Goal: Transaction & Acquisition: Purchase product/service

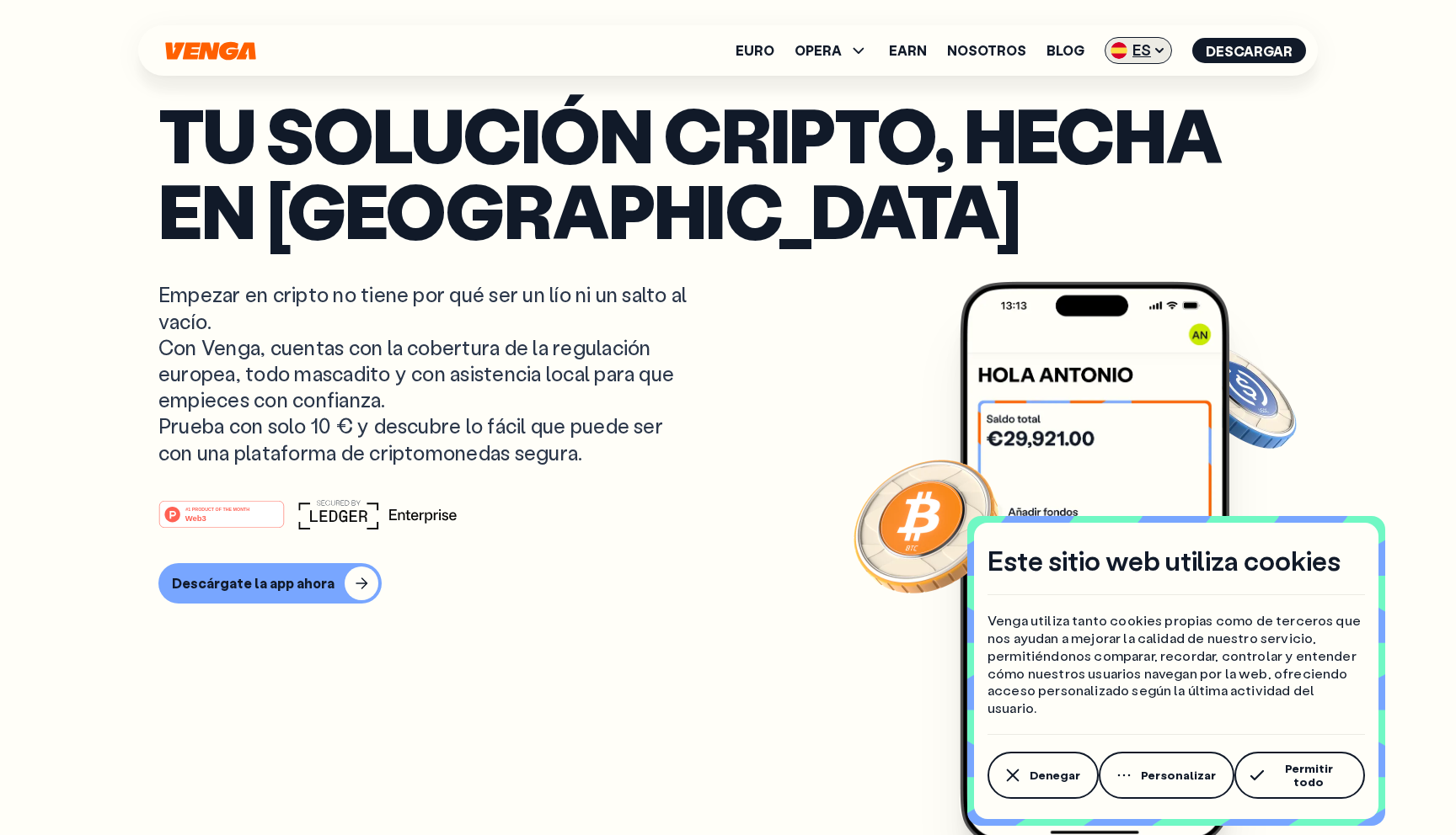
click at [1156, 59] on span "ES" at bounding box center [1138, 50] width 68 height 27
click at [1128, 90] on div "English - EN" at bounding box center [1090, 84] width 82 height 16
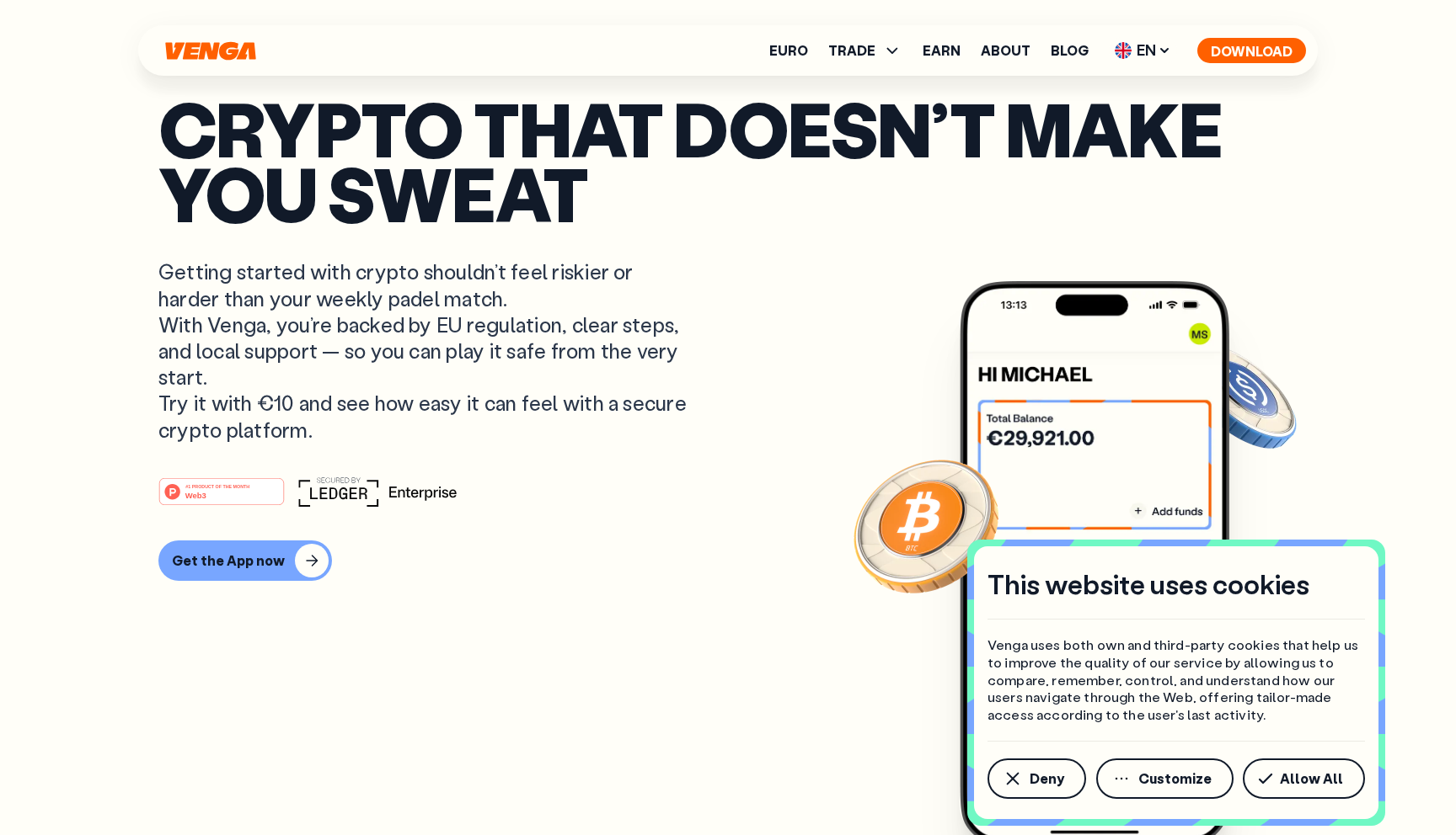
click at [1278, 50] on button "Download" at bounding box center [1251, 50] width 109 height 25
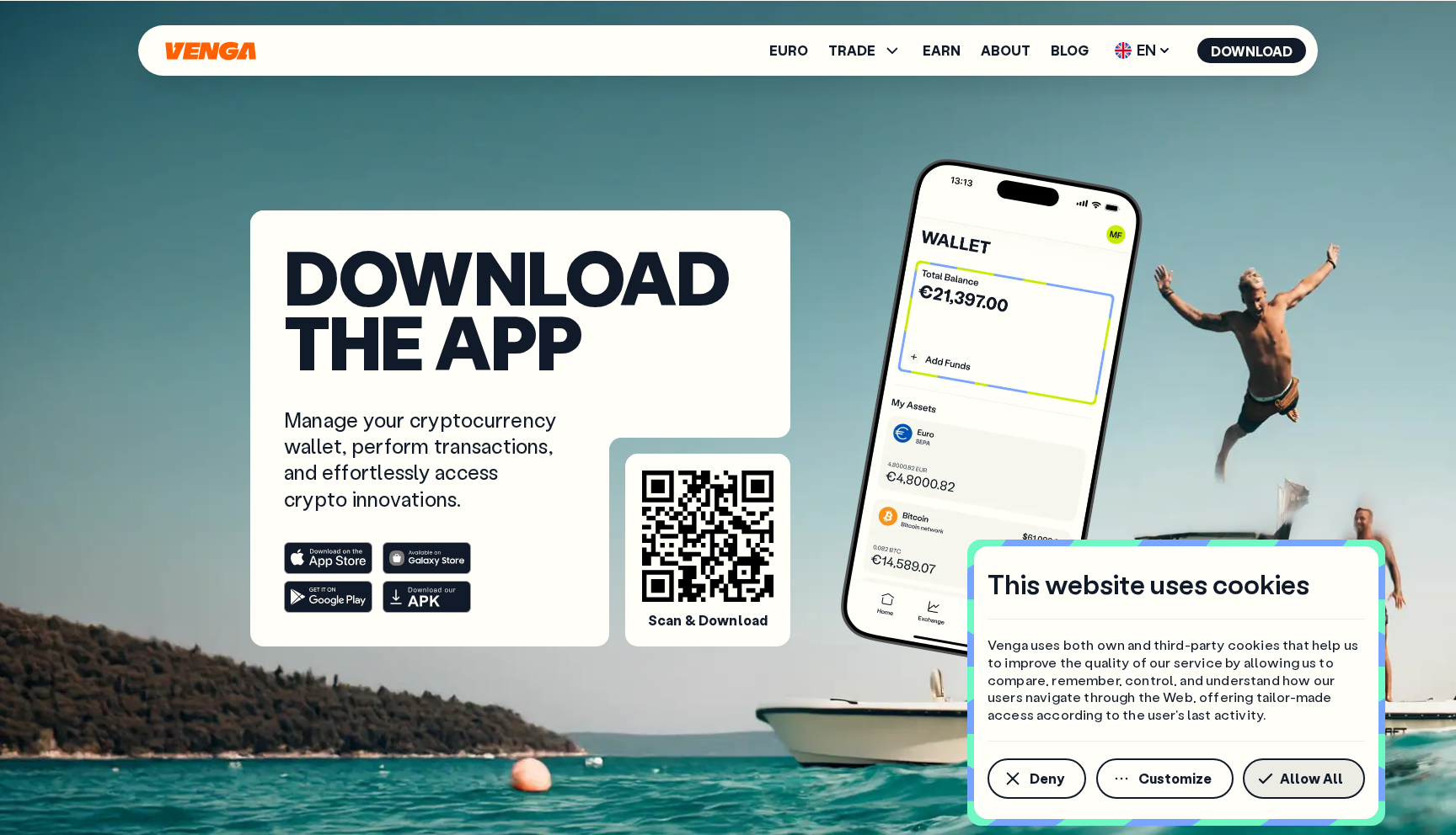
click at [1325, 779] on span "Allow All" at bounding box center [1311, 779] width 63 height 14
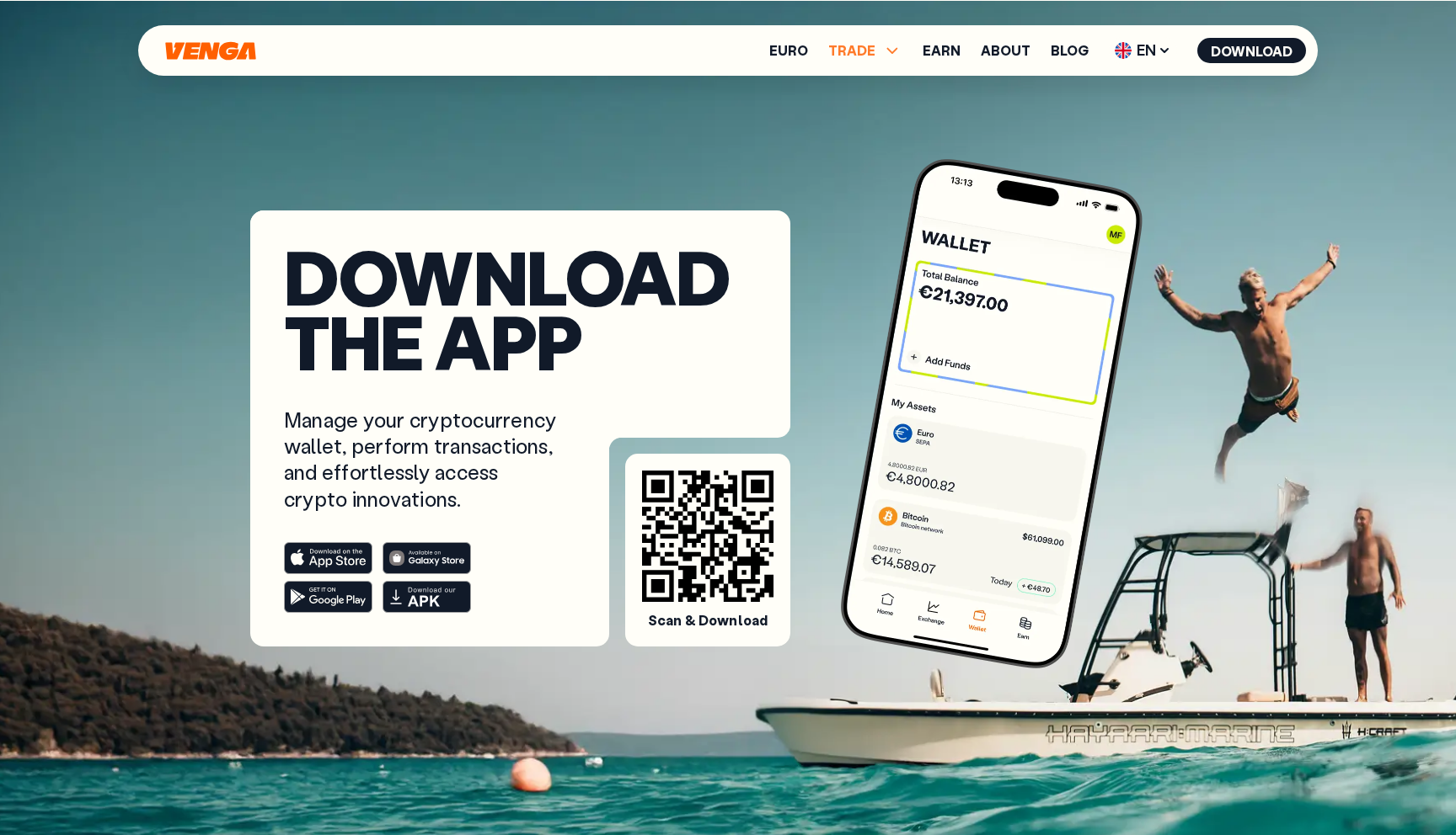
click at [856, 55] on span "TRADE" at bounding box center [852, 50] width 47 height 14
click at [869, 87] on link "Buy" at bounding box center [865, 87] width 24 height 17
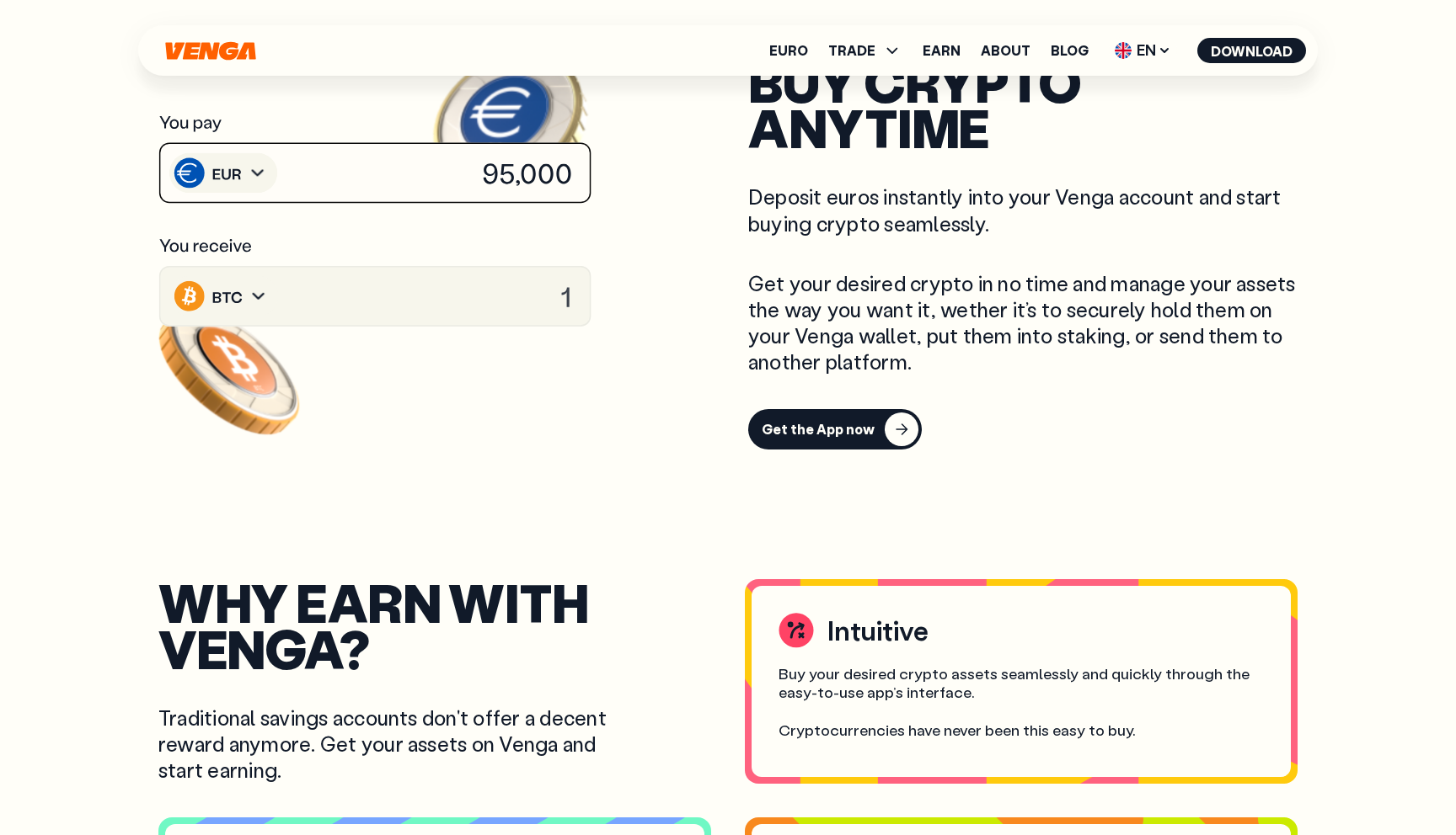
scroll to position [852, 0]
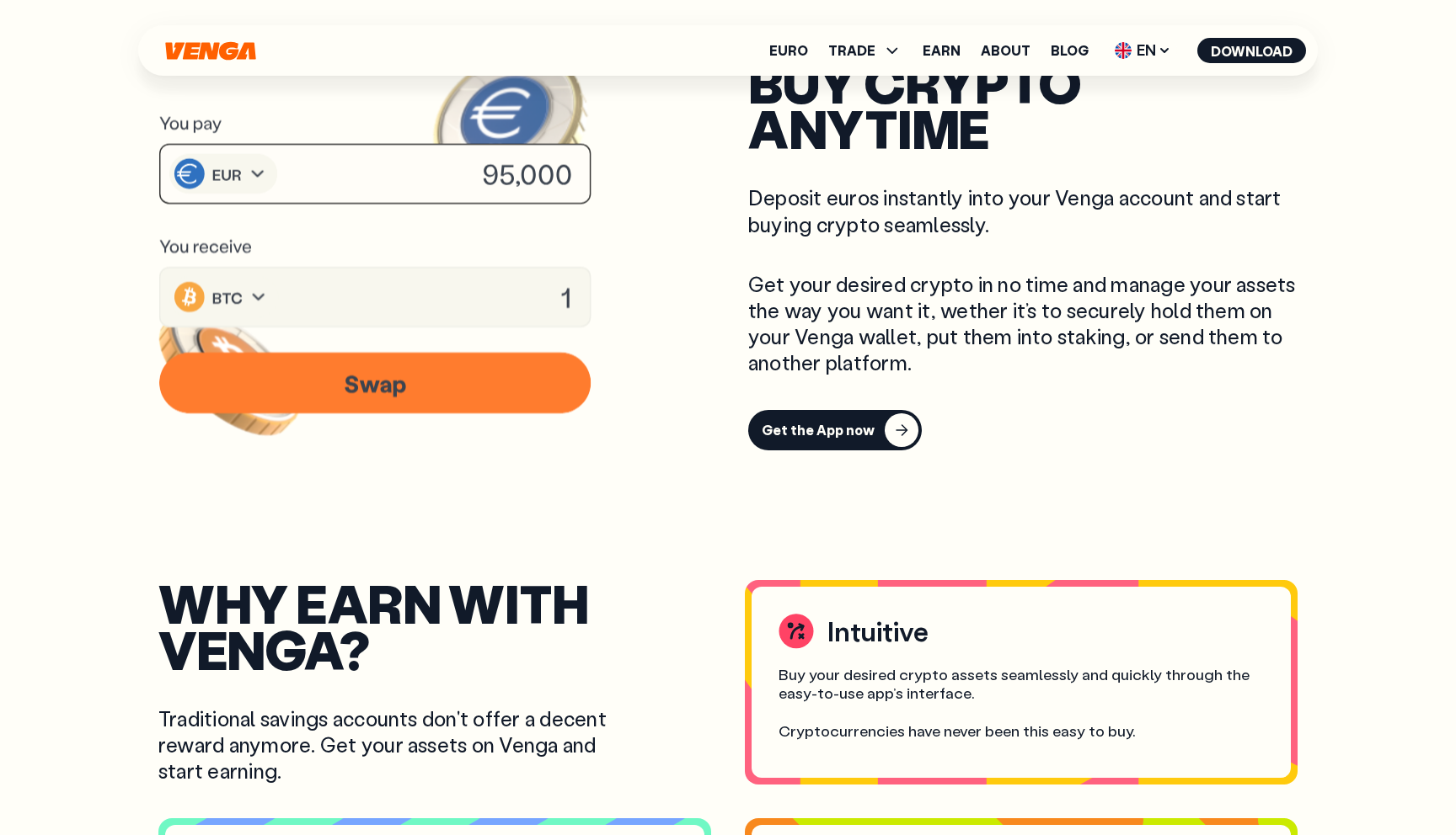
click at [508, 287] on icon at bounding box center [374, 298] width 435 height 63
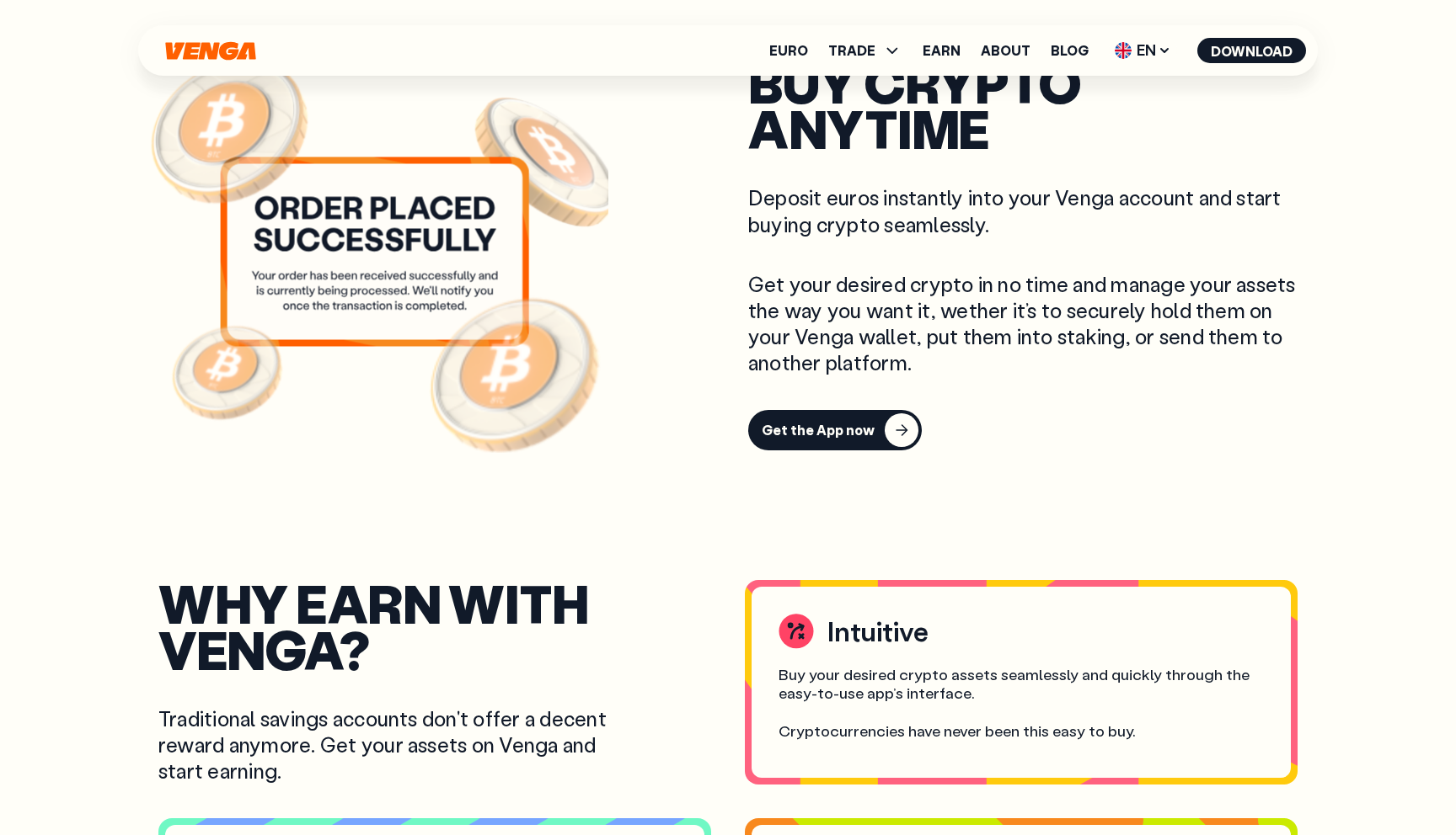
click at [491, 371] on image at bounding box center [514, 374] width 176 height 161
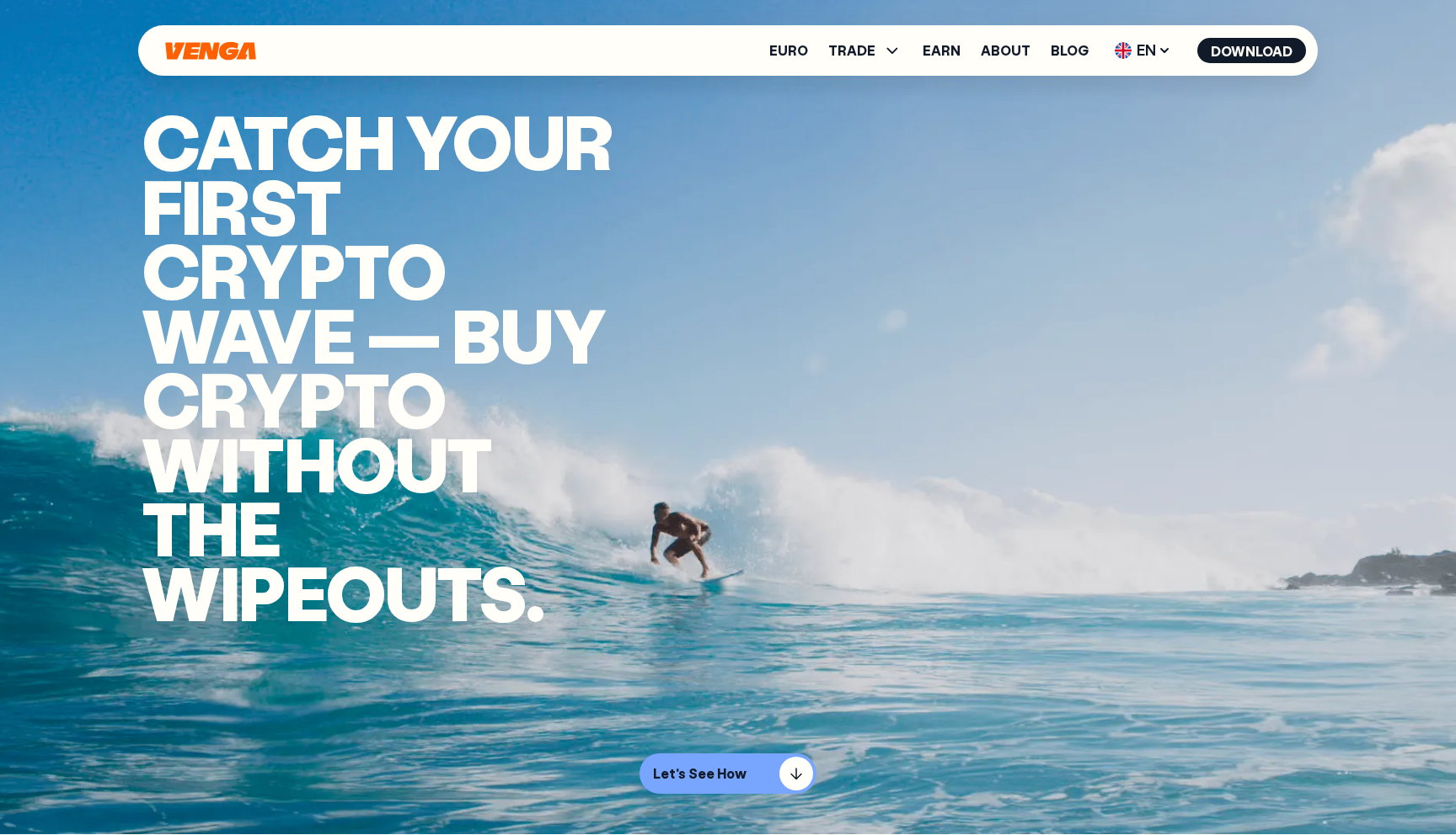
scroll to position [0, 0]
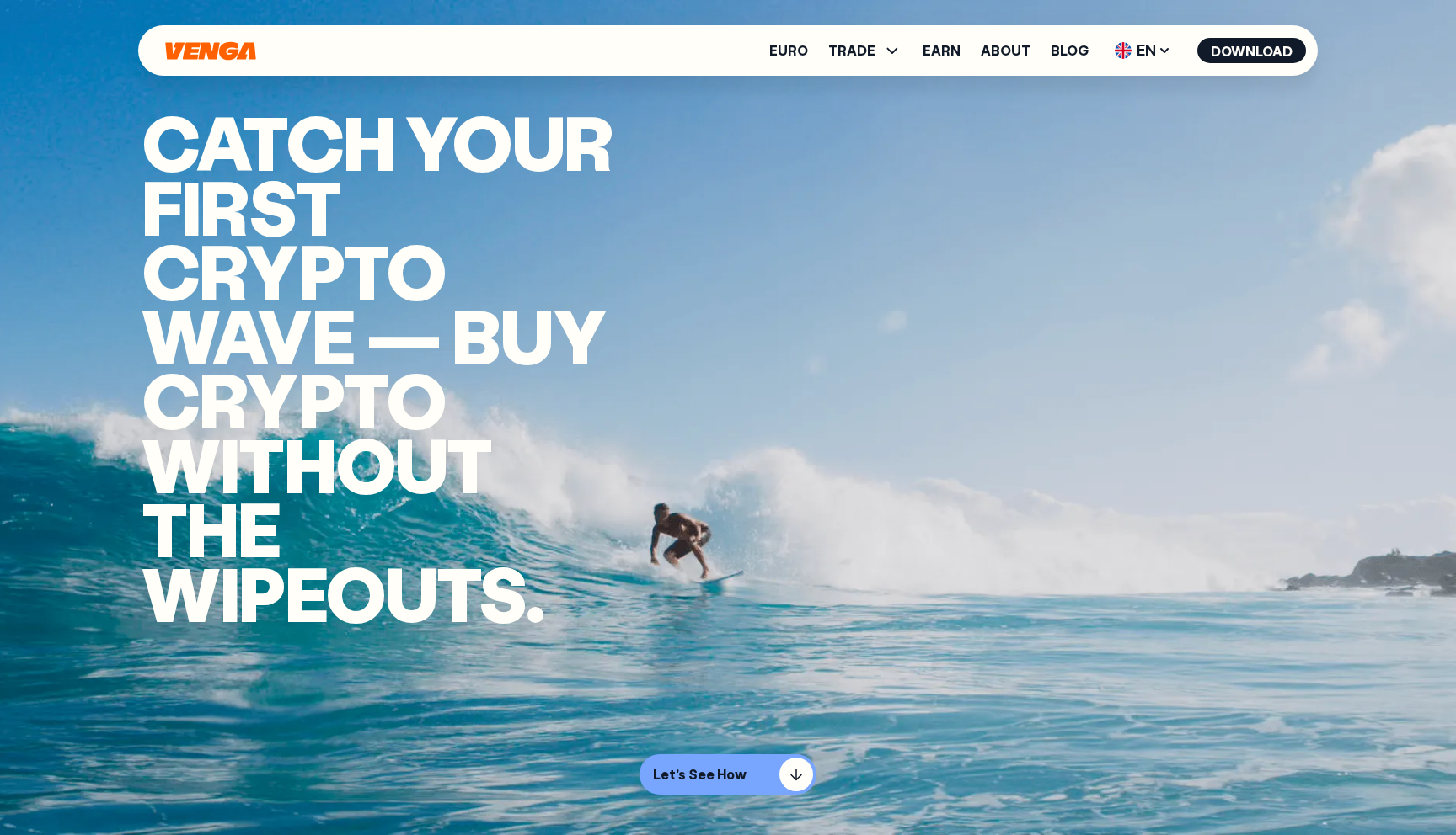
drag, startPoint x: 160, startPoint y: 121, endPoint x: 720, endPoint y: 584, distance: 726.6
click at [721, 585] on section "Catch your first crypto wave — buy crypto without the wipeouts. Let's See How" at bounding box center [728, 418] width 1456 height 835
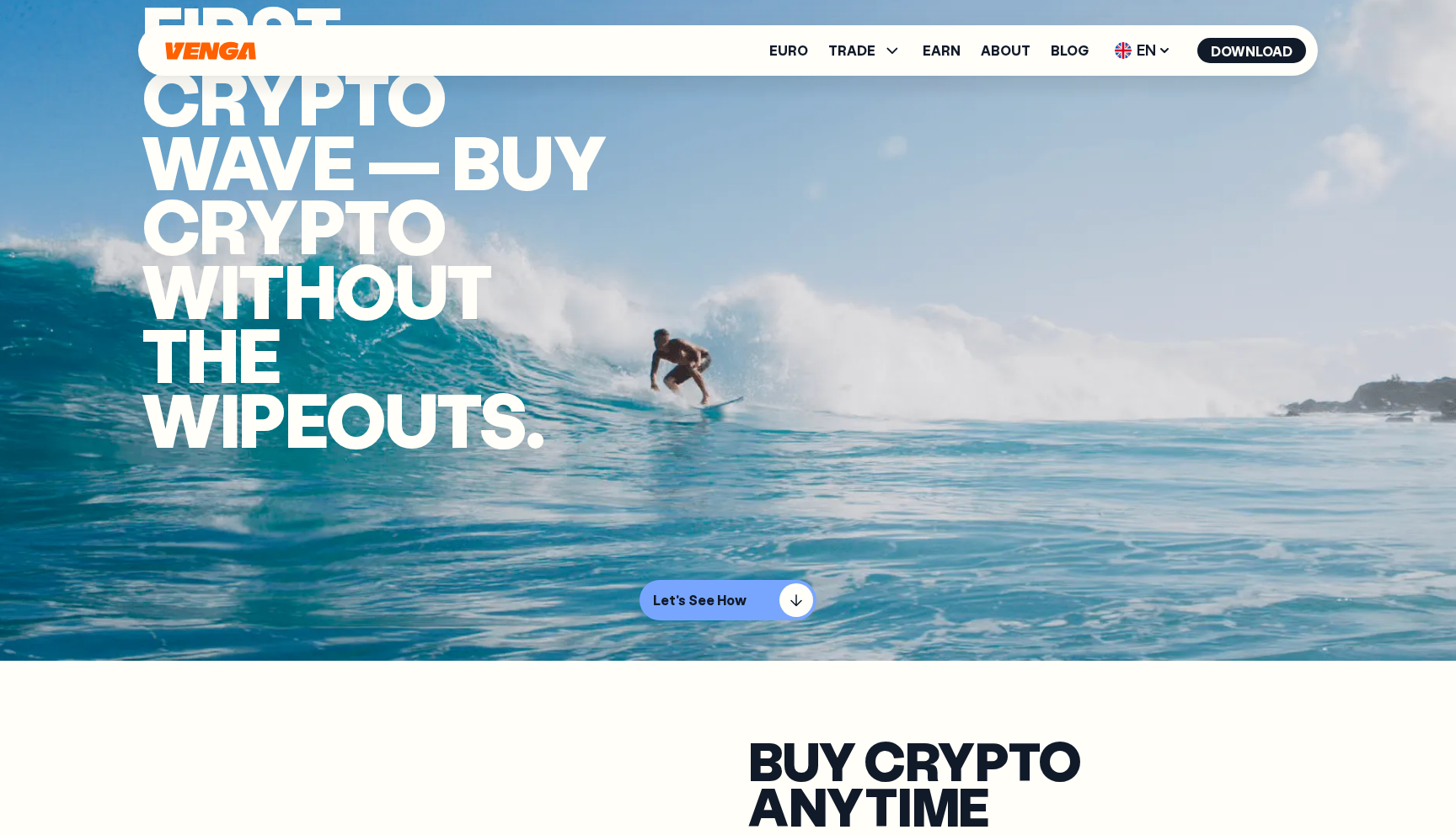
scroll to position [175, 0]
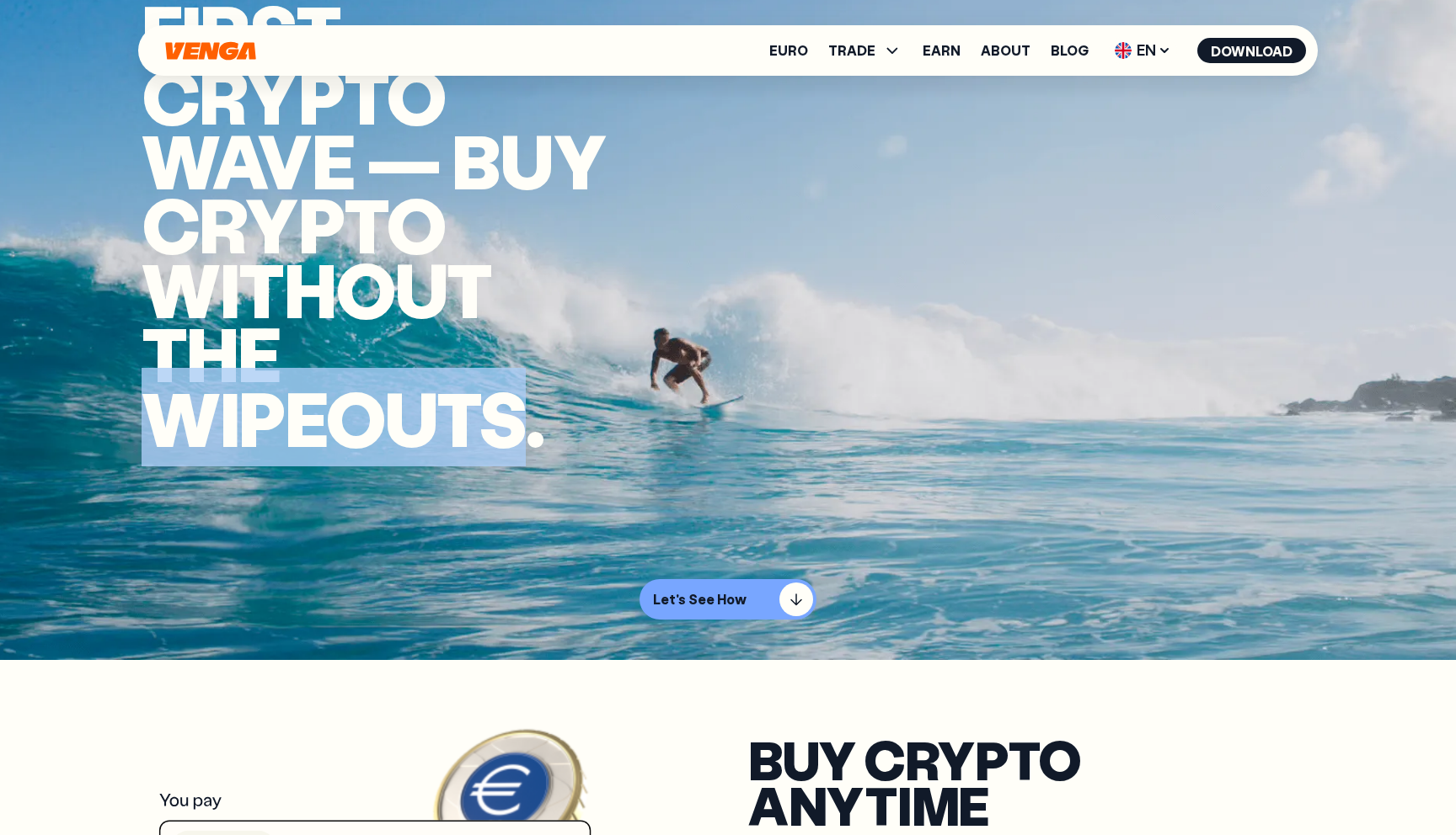
drag, startPoint x: 159, startPoint y: 406, endPoint x: 522, endPoint y: 404, distance: 363.0
click at [523, 404] on h1 "Catch your first crypto wave — buy crypto without the wipeouts." at bounding box center [385, 192] width 487 height 516
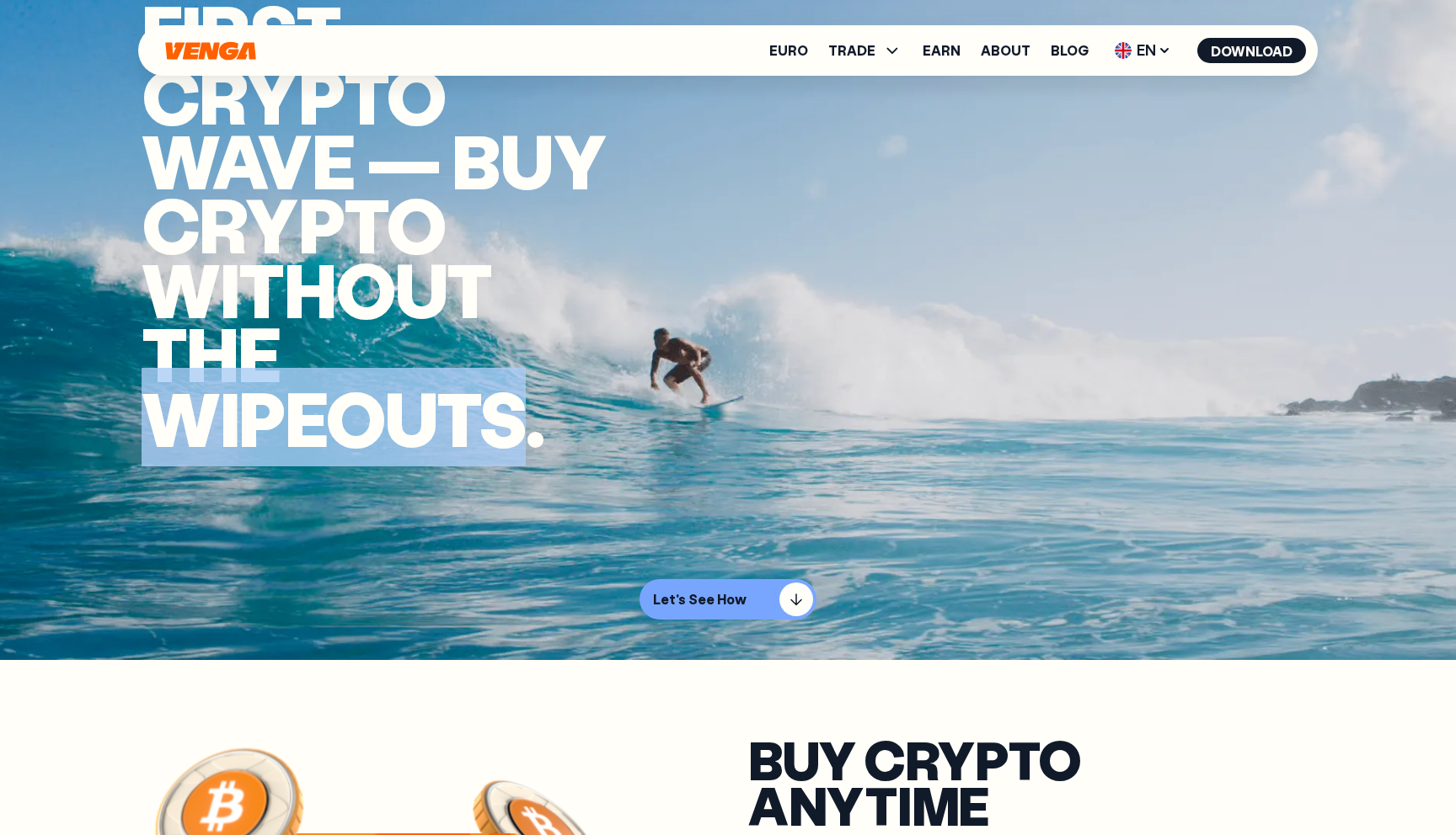
click at [815, 491] on video "Video background" at bounding box center [728, 242] width 1456 height 835
click at [349, 375] on h1 "Catch your first crypto wave — buy crypto without the wipeouts." at bounding box center [385, 192] width 487 height 516
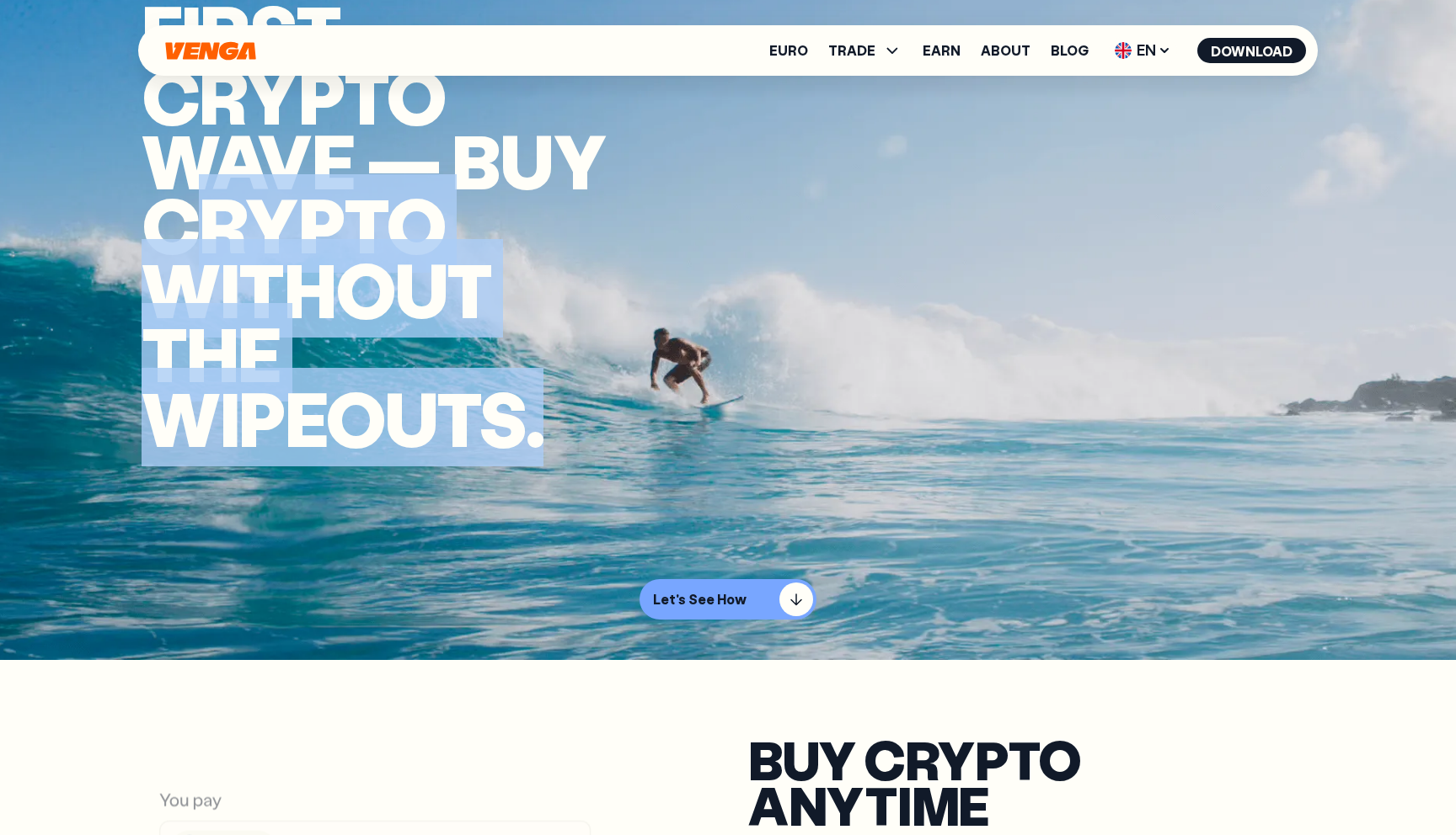
drag, startPoint x: 171, startPoint y: 263, endPoint x: 558, endPoint y: 411, distance: 414.3
click at [558, 411] on h1 "Catch your first crypto wave — buy crypto without the wipeouts." at bounding box center [385, 192] width 487 height 516
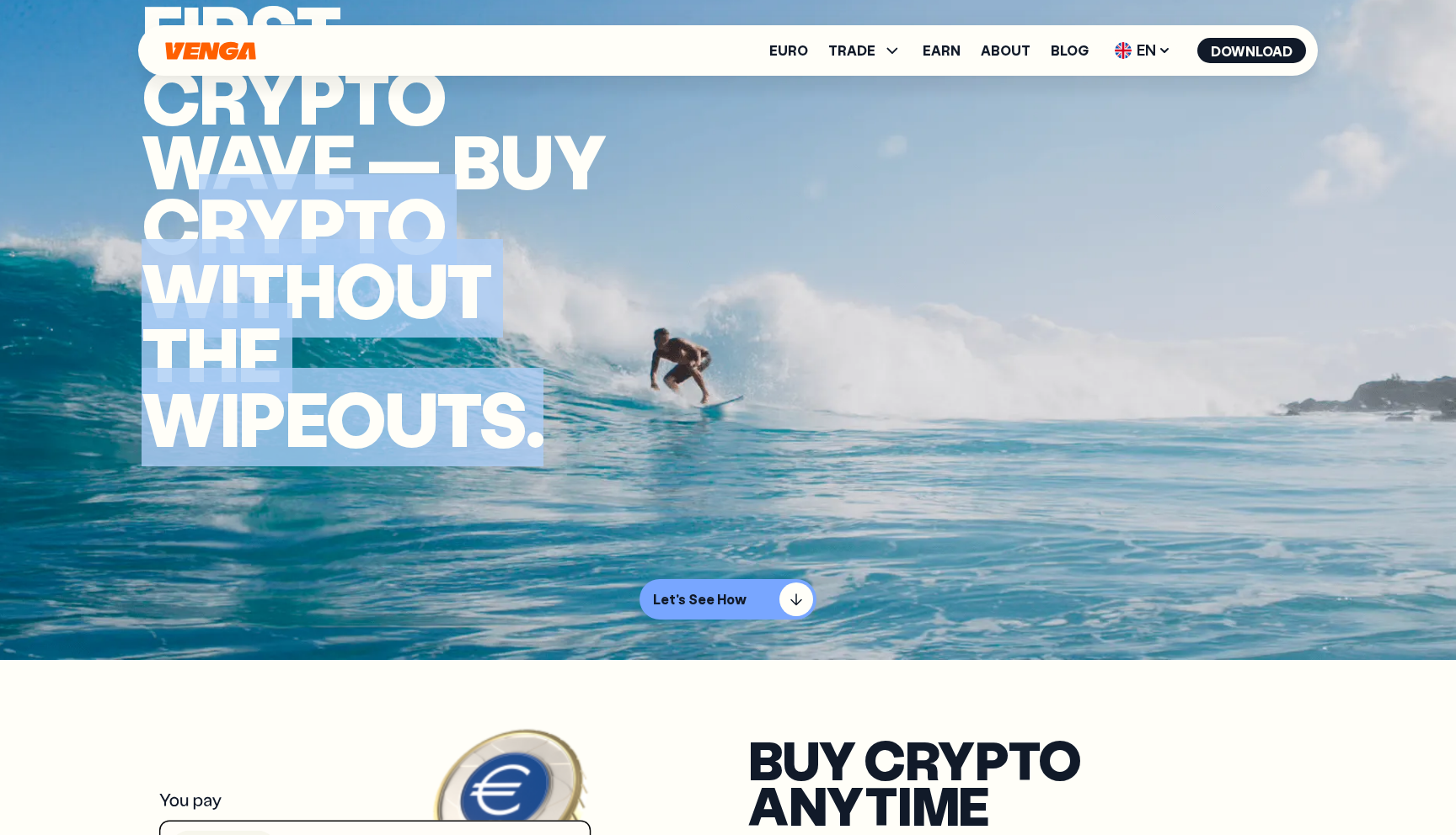
click at [598, 569] on video "Video background" at bounding box center [728, 242] width 1456 height 835
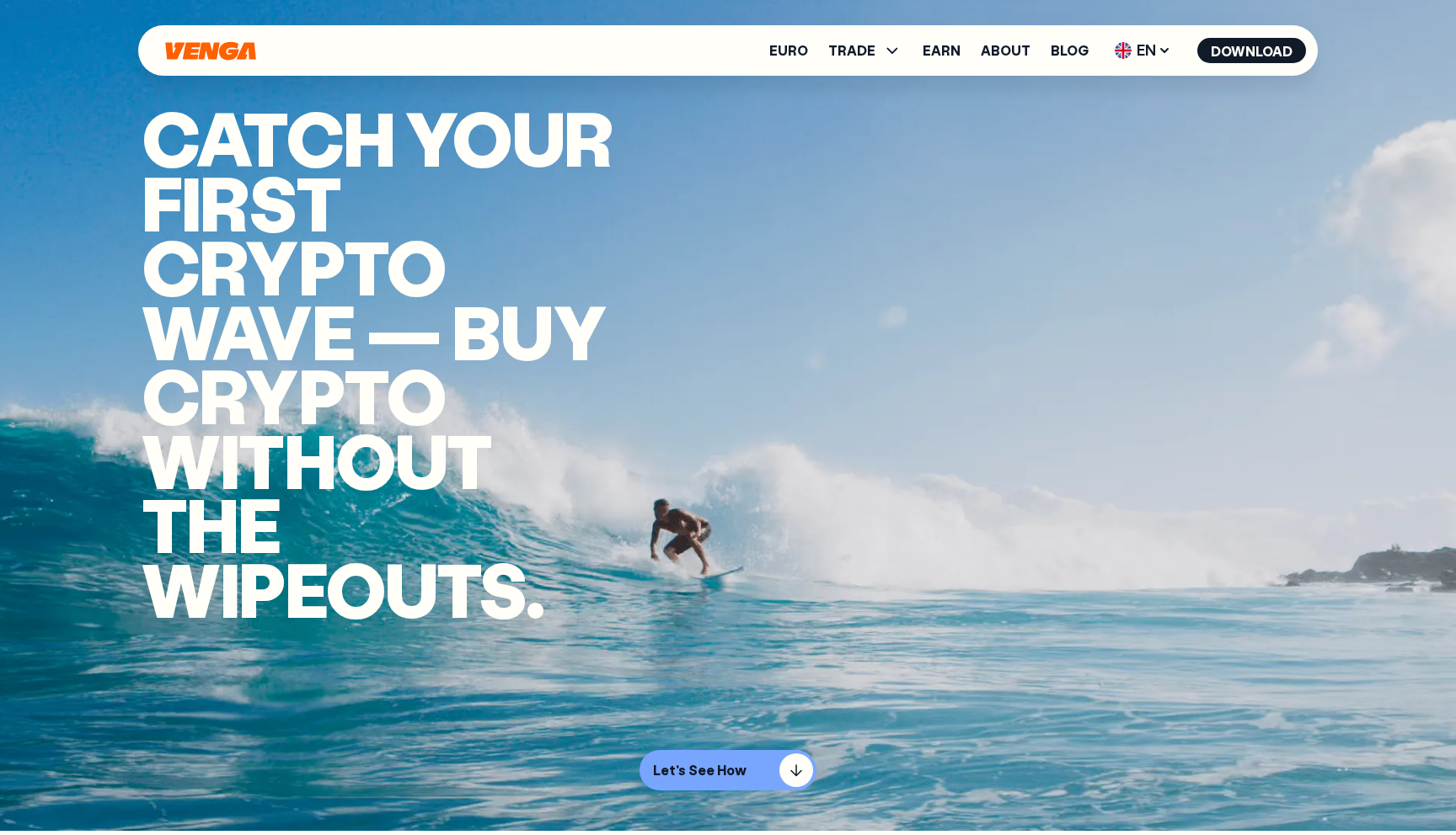
click at [155, 249] on h1 "Catch your first crypto wave — buy crypto without the wipeouts." at bounding box center [385, 363] width 487 height 516
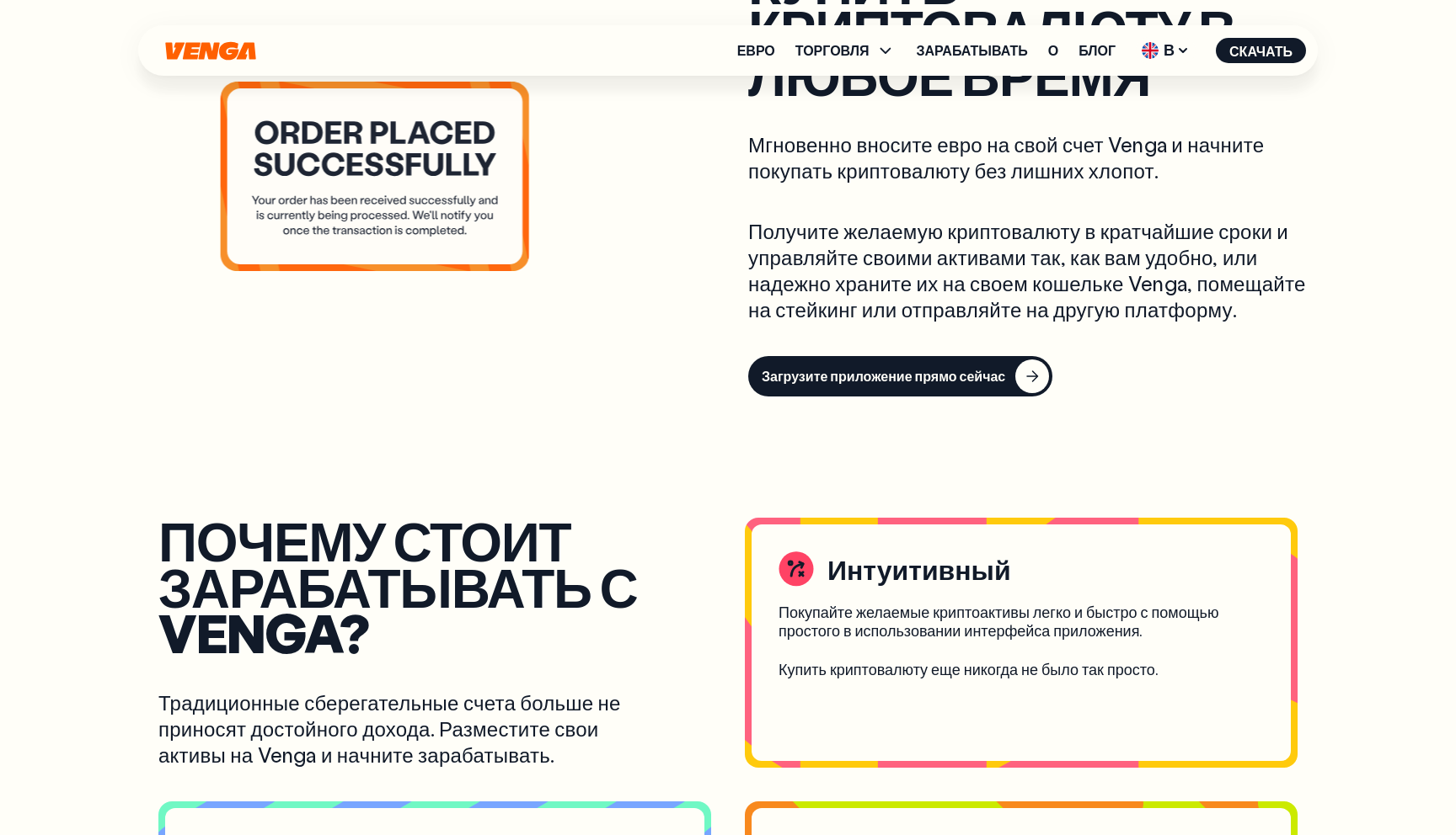
scroll to position [943, 0]
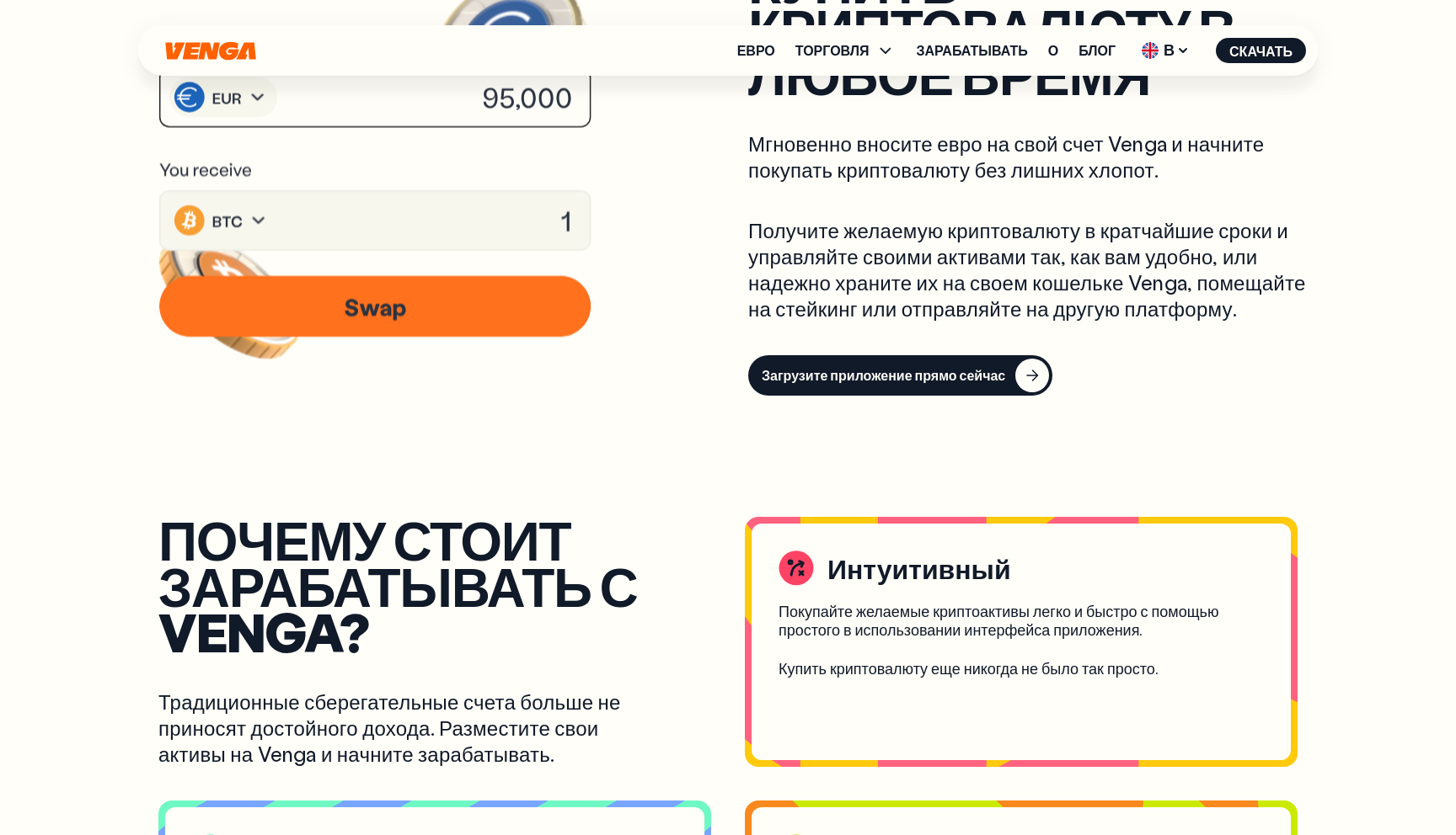
click at [1030, 375] on div "button" at bounding box center [1031, 375] width 34 height 34
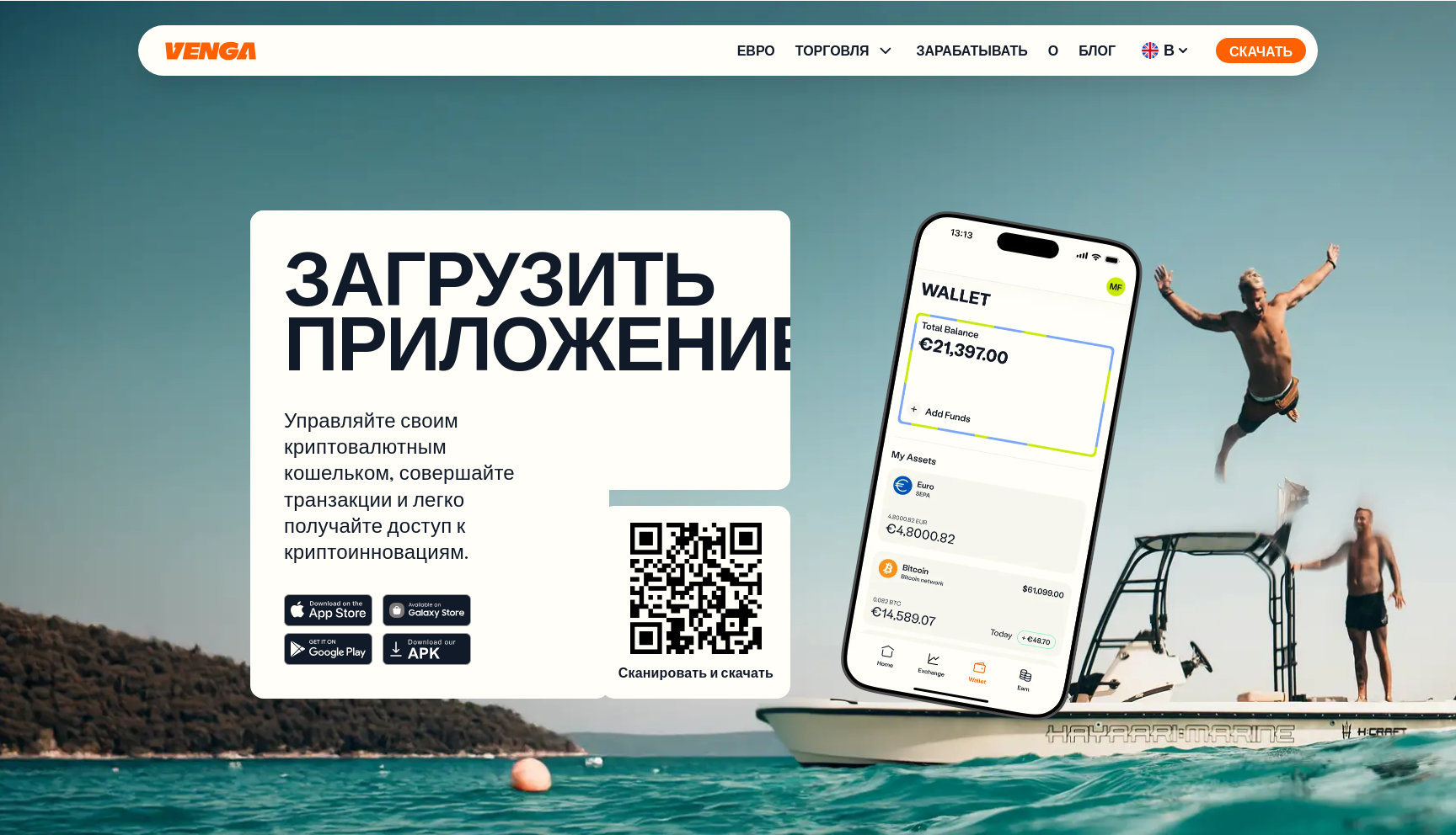
click at [1241, 47] on font "Скачать" at bounding box center [1261, 51] width 63 height 17
click at [830, 199] on div "Загрузить приложение Управляйте своим криптовалютным кошельком, совершайте тран…" at bounding box center [728, 349] width 1173 height 699
click at [429, 635] on rect at bounding box center [426, 650] width 88 height 31
click at [1024, 424] on img at bounding box center [992, 466] width 313 height 522
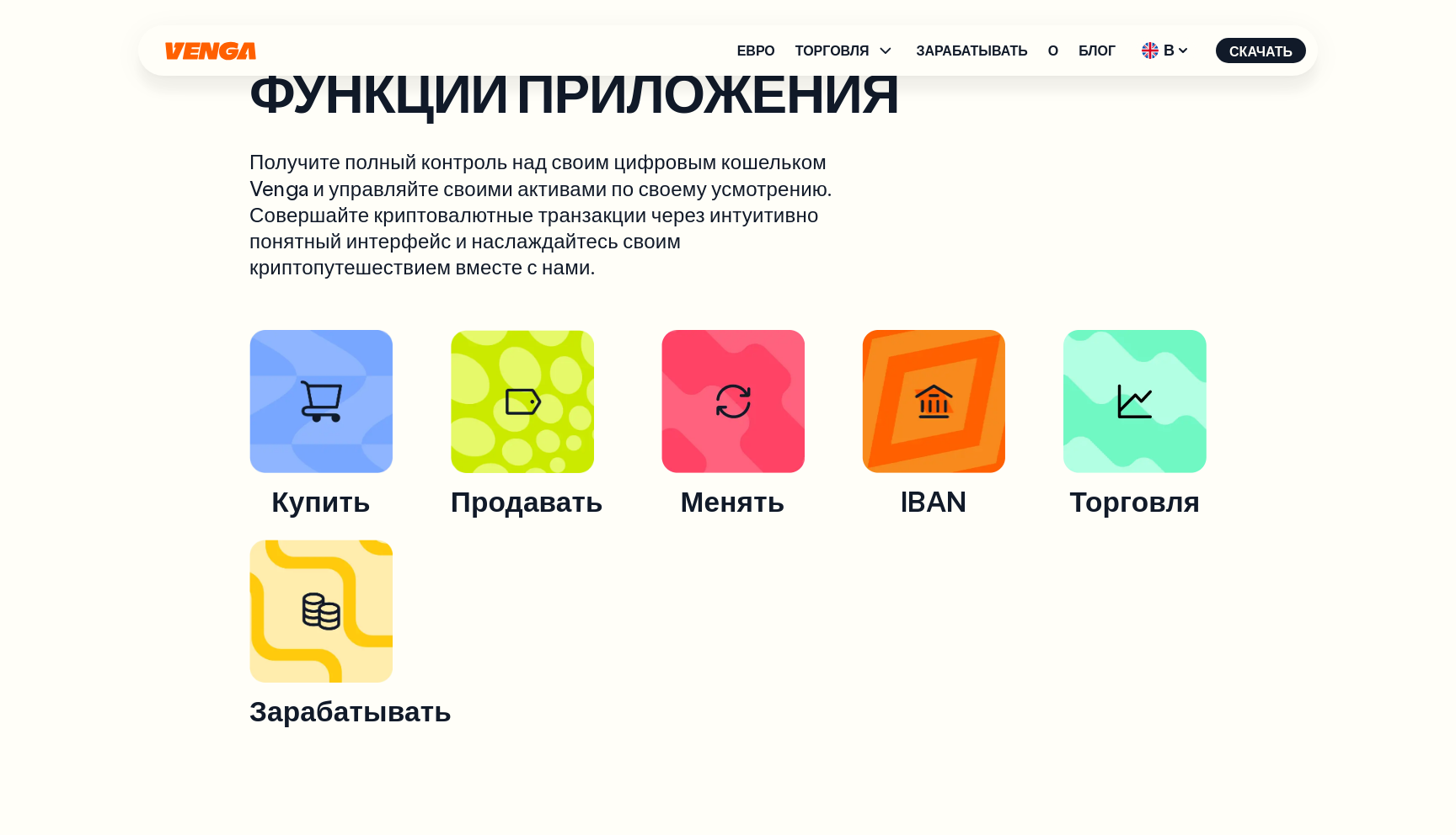
scroll to position [913, 0]
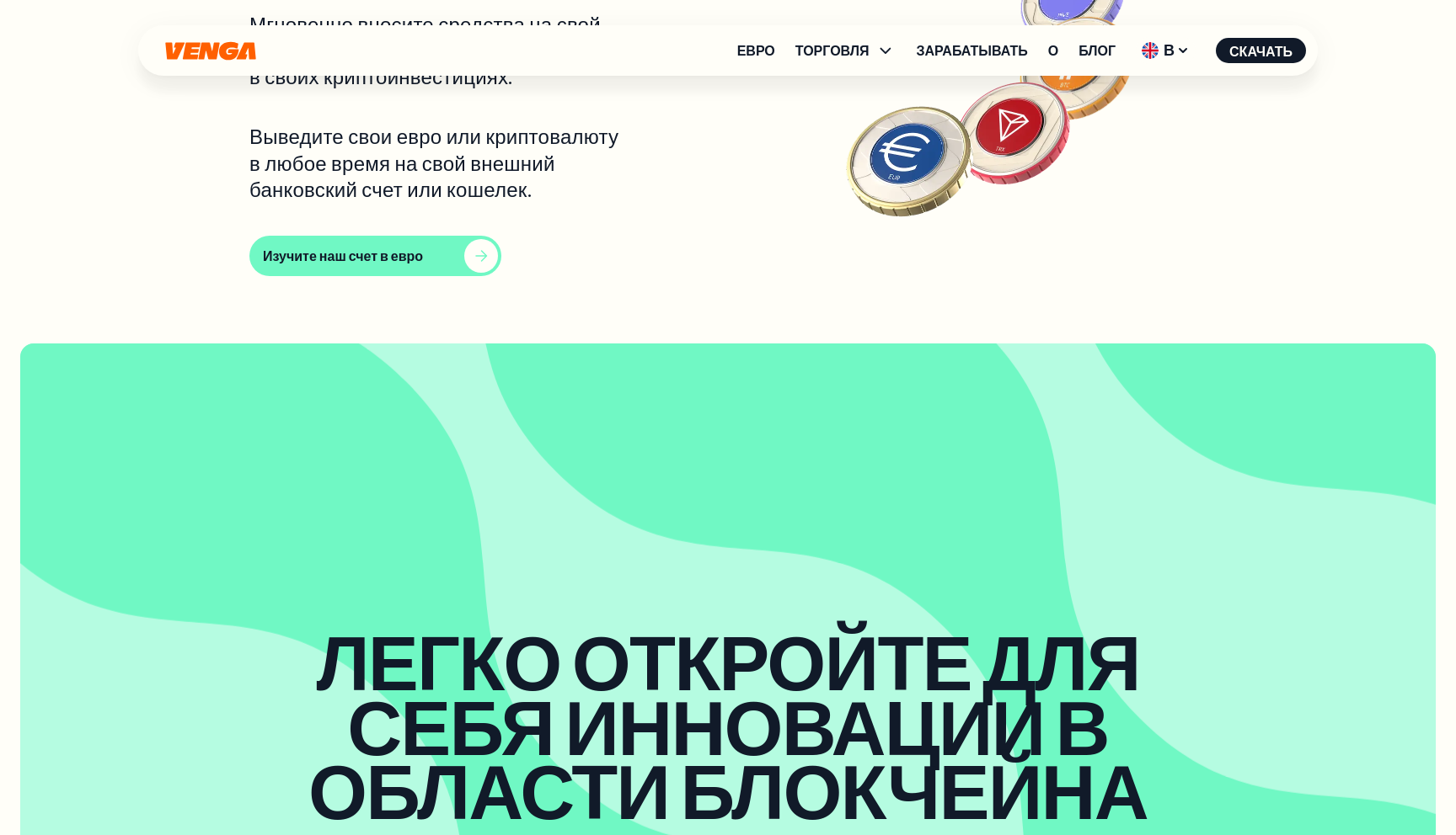
click at [434, 276] on button "Изучите наш счет в евро" at bounding box center [375, 256] width 252 height 41
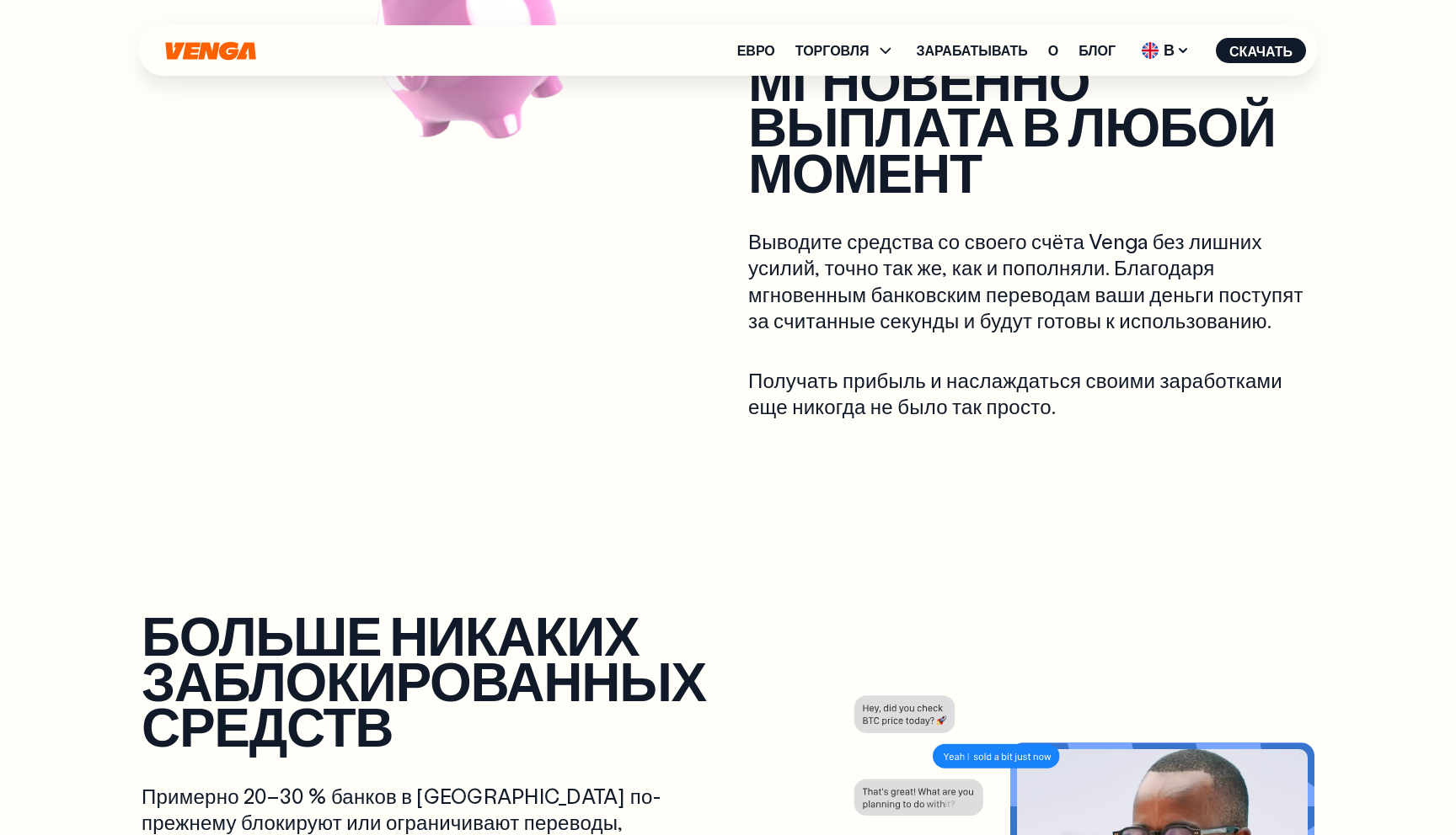
scroll to position [1525, 0]
